Goal: Transaction & Acquisition: Purchase product/service

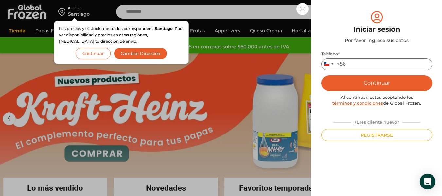
click at [366, 66] on input "Teléfono *" at bounding box center [376, 64] width 111 height 12
type input "*********"
click at [334, 145] on div "Mi cuenta Login Register Iniciar sesión Por favor ingrese sus datos Iniciar ses…" at bounding box center [376, 98] width 111 height 176
click at [395, 82] on button "Continuar" at bounding box center [376, 83] width 111 height 16
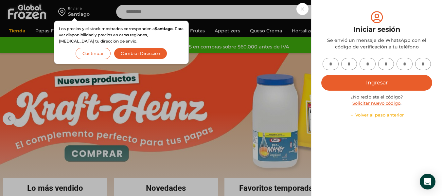
click at [329, 65] on input "text" at bounding box center [331, 64] width 16 height 12
type input "*"
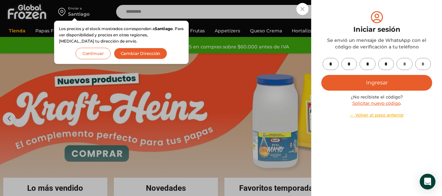
type input "*"
click at [389, 79] on button "Ingresar" at bounding box center [376, 83] width 111 height 16
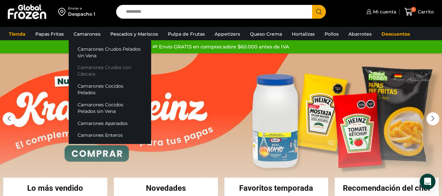
click at [110, 68] on link "Camarones Crudos con Cáscara" at bounding box center [110, 71] width 82 height 19
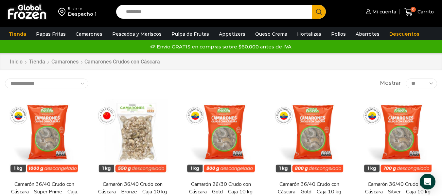
drag, startPoint x: 441, startPoint y: 40, endPoint x: 442, endPoint y: 47, distance: 7.0
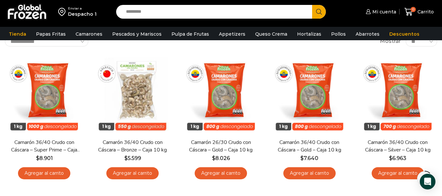
scroll to position [47, 0]
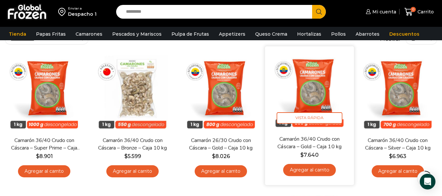
click at [311, 174] on link "Agregar al carrito" at bounding box center [309, 170] width 53 height 12
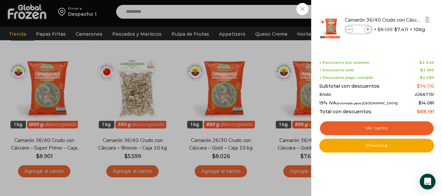
click at [368, 30] on icon at bounding box center [368, 30] width 4 height 4
type input "*"
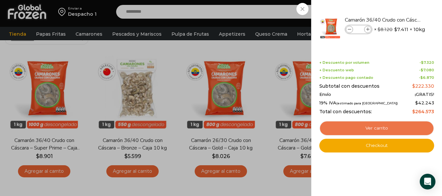
click at [363, 127] on link "Ver carrito" at bounding box center [376, 128] width 115 height 15
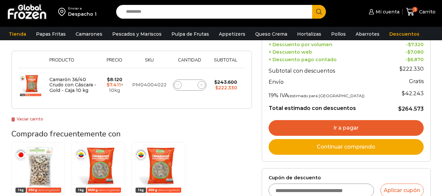
scroll to position [103, 0]
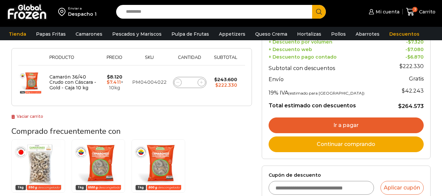
click at [390, 122] on link "Ir a pagar" at bounding box center [346, 125] width 155 height 16
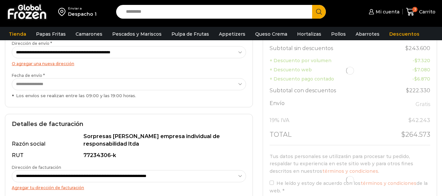
click at [111, 70] on div "**********" at bounding box center [129, 66] width 248 height 84
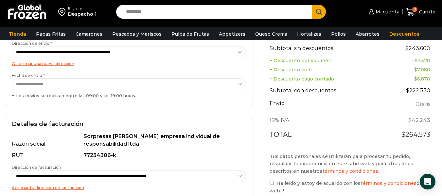
click at [148, 83] on select "**********" at bounding box center [129, 84] width 234 height 12
